Goal: Check status: Check status

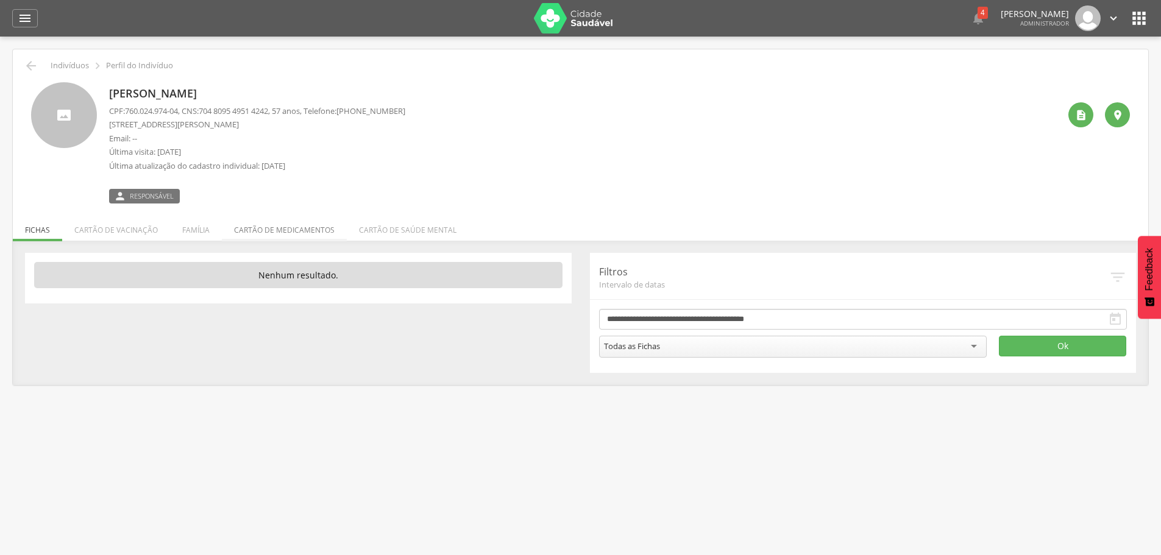
click at [269, 234] on li "Cartão de medicamentos" at bounding box center [284, 227] width 125 height 29
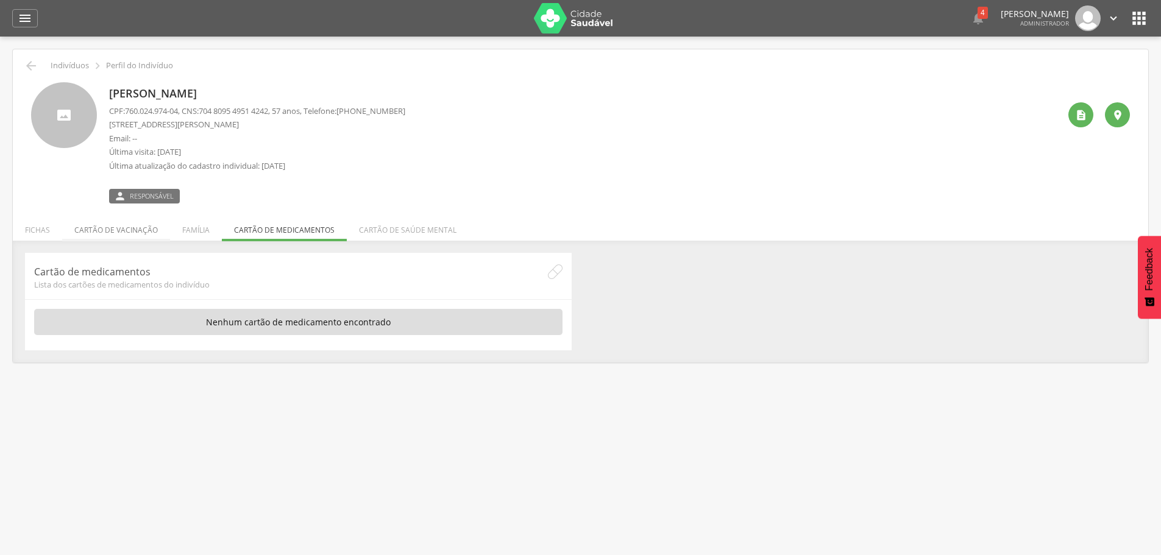
click at [156, 229] on li "Cartão de vacinação" at bounding box center [116, 227] width 108 height 29
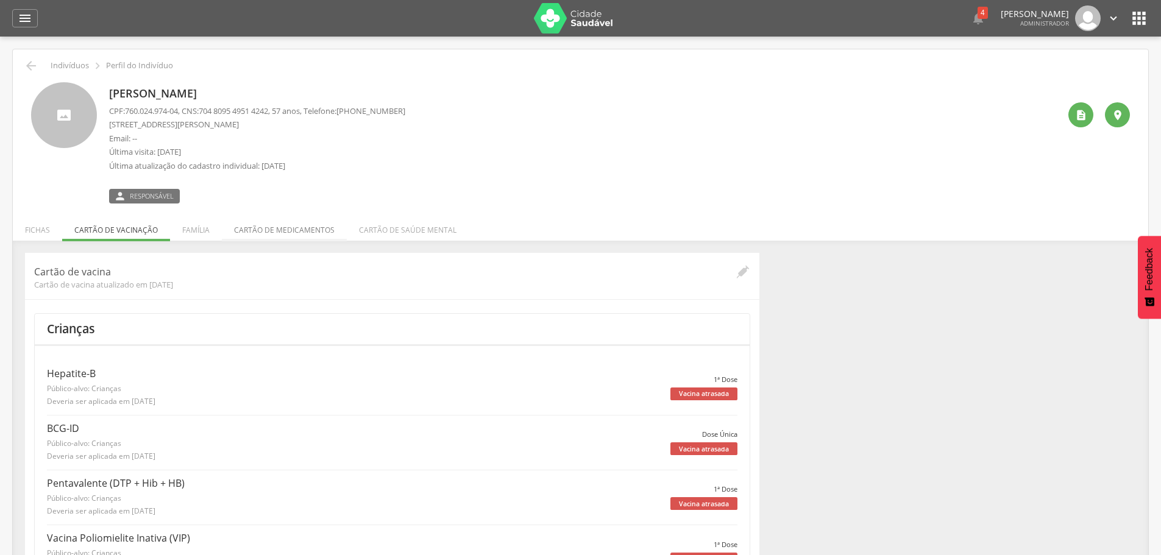
click at [313, 235] on li "Cartão de medicamentos" at bounding box center [284, 227] width 125 height 29
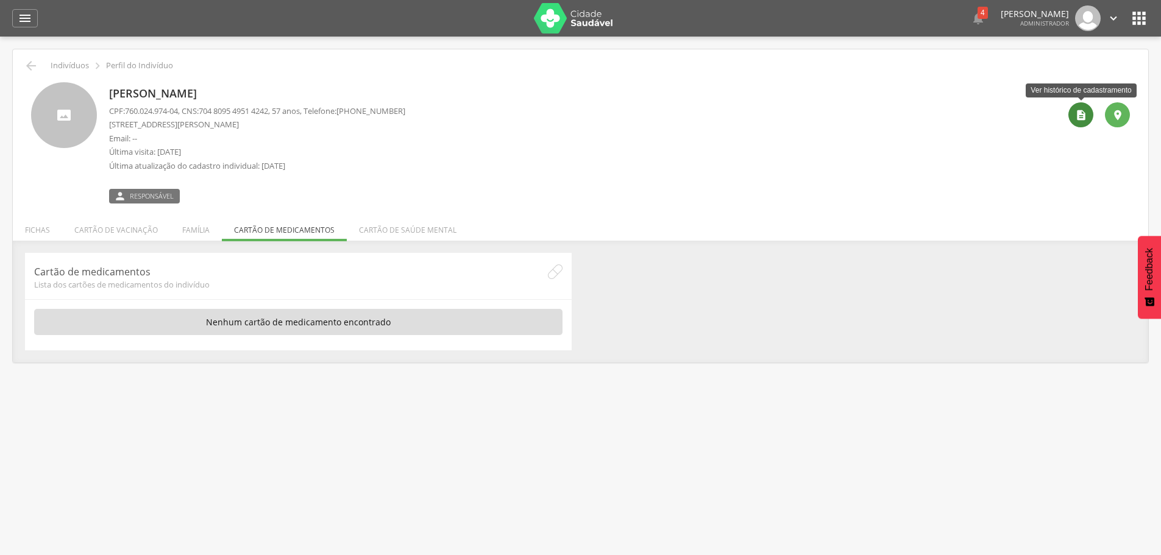
click at [1073, 113] on div "" at bounding box center [1081, 114] width 25 height 25
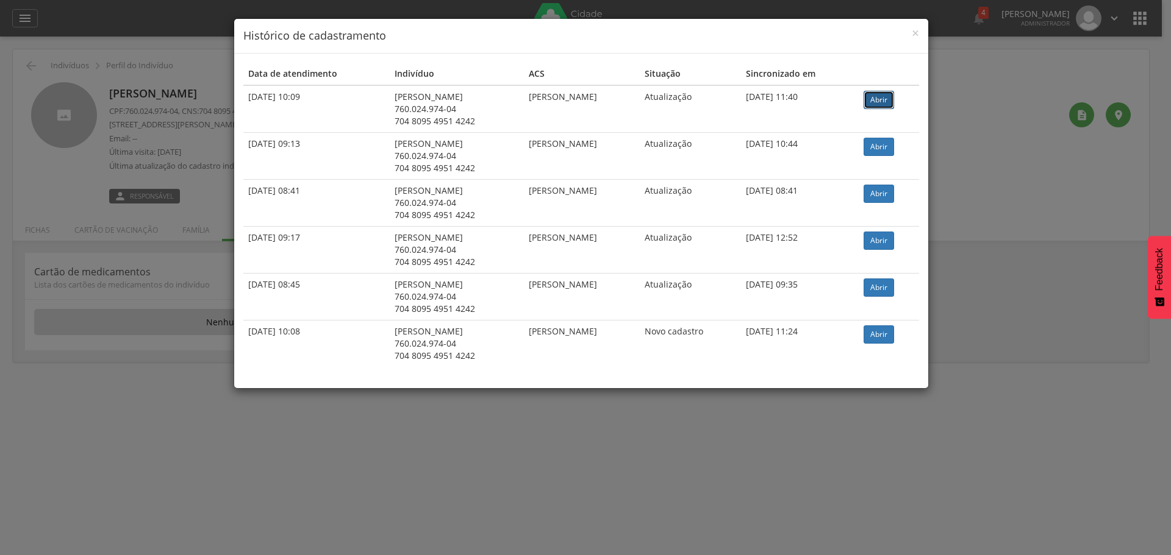
click at [886, 99] on link "Abrir" at bounding box center [878, 100] width 30 height 18
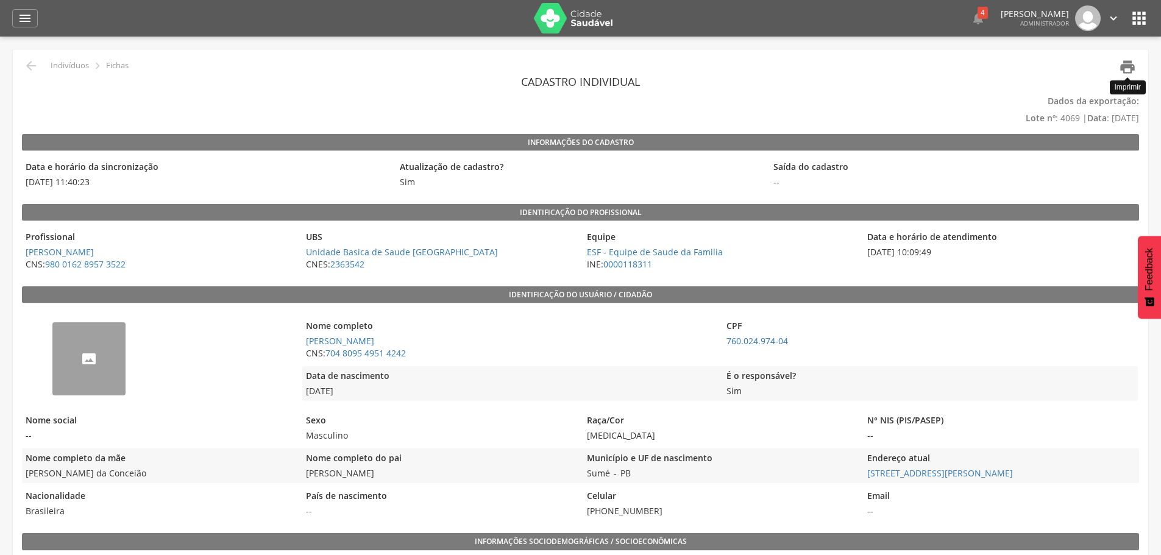
click at [1122, 71] on icon "" at bounding box center [1127, 67] width 17 height 17
